Goal: Navigation & Orientation: Find specific page/section

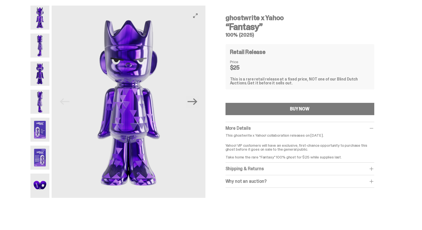
scroll to position [19, 0]
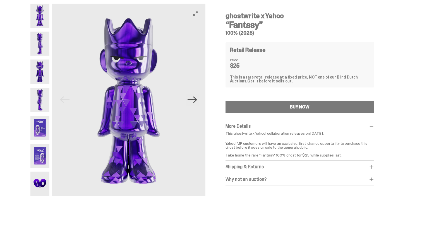
click at [193, 98] on icon "Next" at bounding box center [192, 100] width 10 height 10
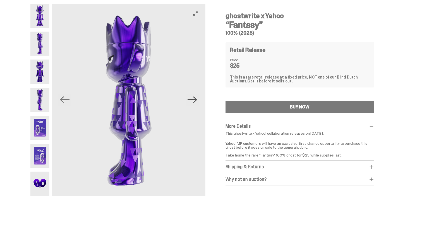
click at [193, 98] on icon "Next" at bounding box center [192, 100] width 10 height 10
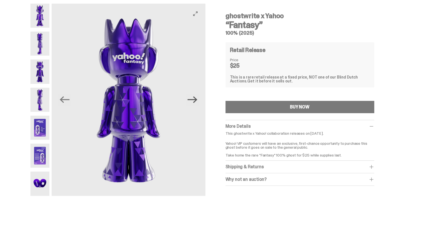
click at [193, 98] on icon "Next" at bounding box center [192, 100] width 10 height 10
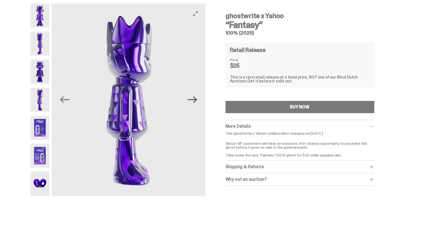
click at [193, 98] on icon "Next" at bounding box center [192, 100] width 10 height 10
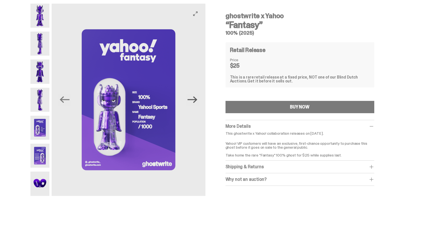
click at [193, 98] on icon "Next" at bounding box center [192, 100] width 10 height 10
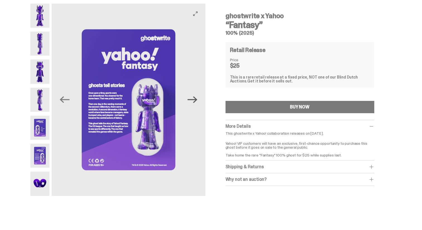
click at [194, 98] on icon "Next" at bounding box center [192, 100] width 10 height 10
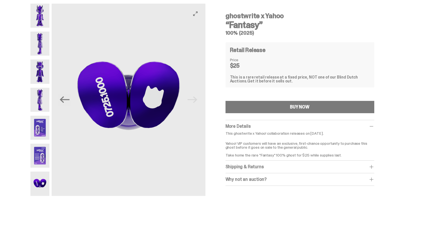
click at [194, 98] on img at bounding box center [128, 100] width 153 height 192
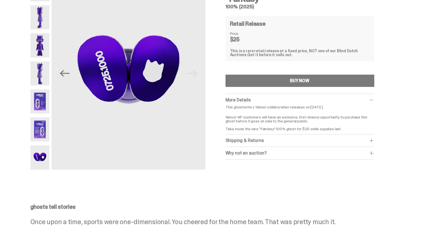
scroll to position [46, 0]
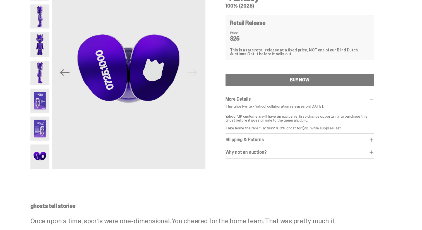
click at [374, 139] on span at bounding box center [371, 140] width 6 height 6
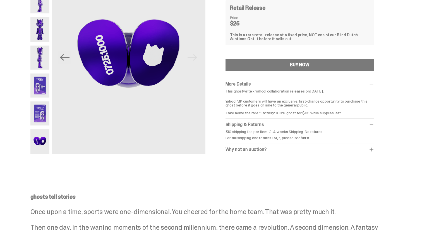
scroll to position [65, 0]
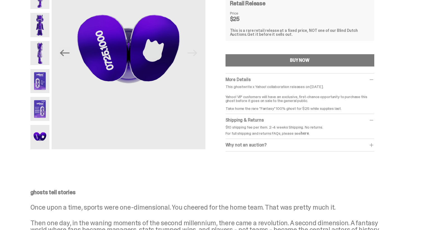
click at [372, 142] on span at bounding box center [371, 145] width 6 height 6
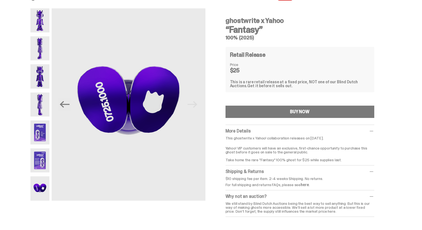
scroll to position [0, 0]
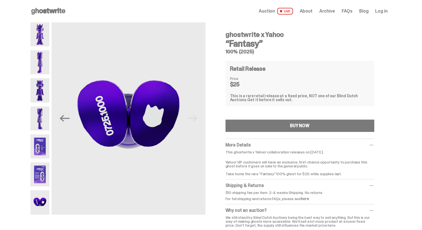
click at [273, 13] on span "Auction" at bounding box center [267, 11] width 16 height 4
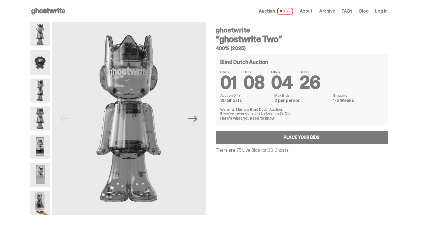
click at [311, 9] on span "About" at bounding box center [306, 11] width 13 height 4
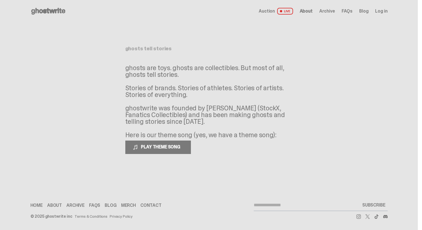
click at [331, 11] on span "Archive" at bounding box center [327, 11] width 16 height 4
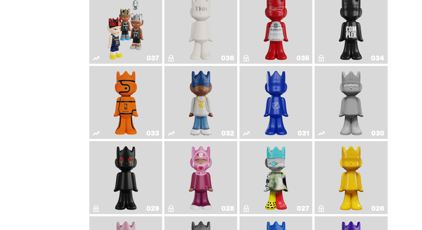
scroll to position [522, 0]
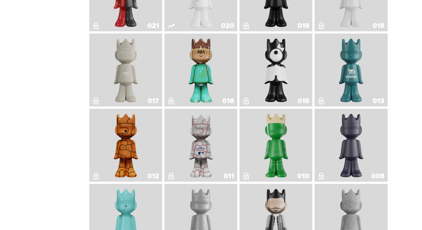
scroll to position [1003, 0]
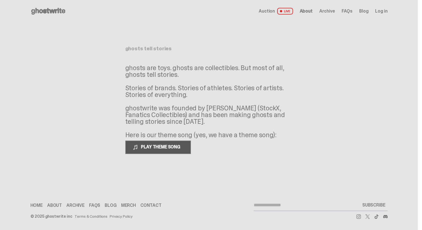
click at [162, 147] on span "PLAY THEME SONG" at bounding box center [161, 147] width 45 height 6
click at [162, 147] on span "PAUSE THEME SONG" at bounding box center [161, 147] width 44 height 6
